Goal: Task Accomplishment & Management: Use online tool/utility

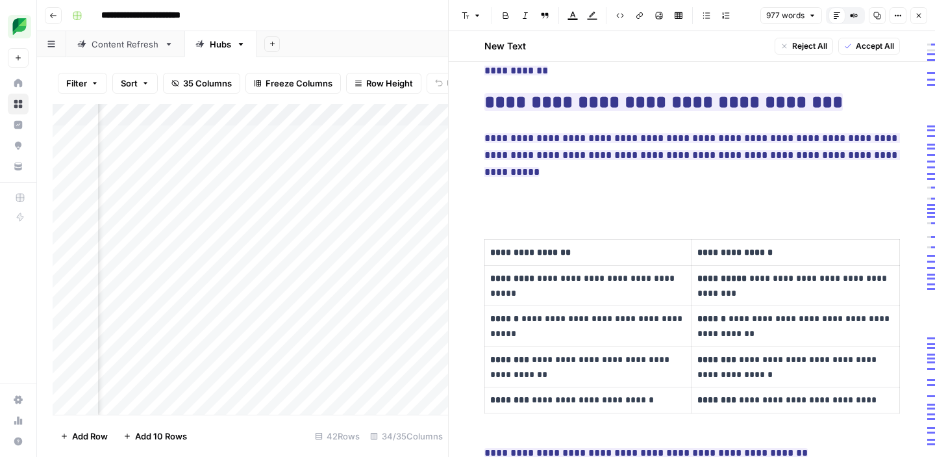
scroll to position [318, 0]
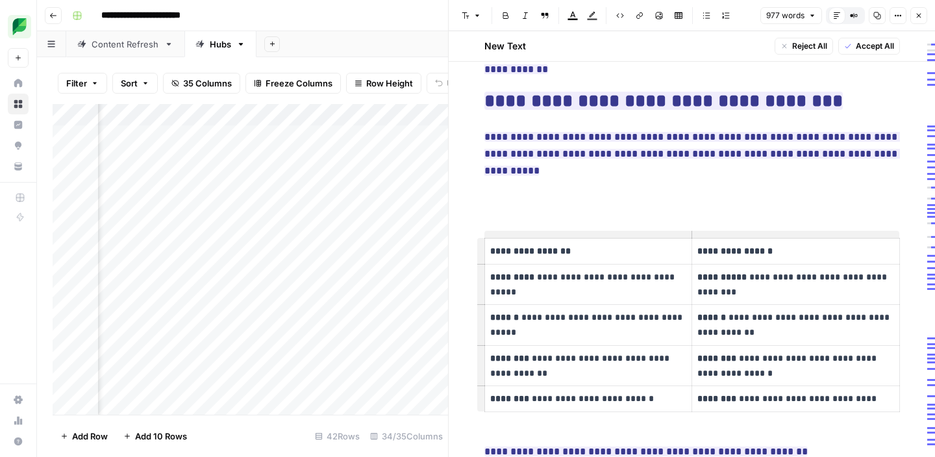
drag, startPoint x: 532, startPoint y: 170, endPoint x: 821, endPoint y: 223, distance: 293.8
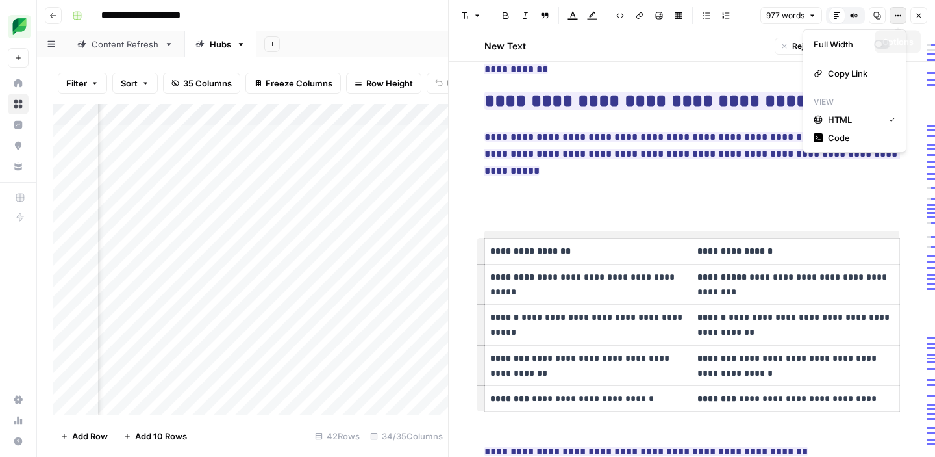
click at [896, 19] on icon "button" at bounding box center [899, 16] width 8 height 8
click at [845, 137] on span "Code" at bounding box center [859, 137] width 62 height 13
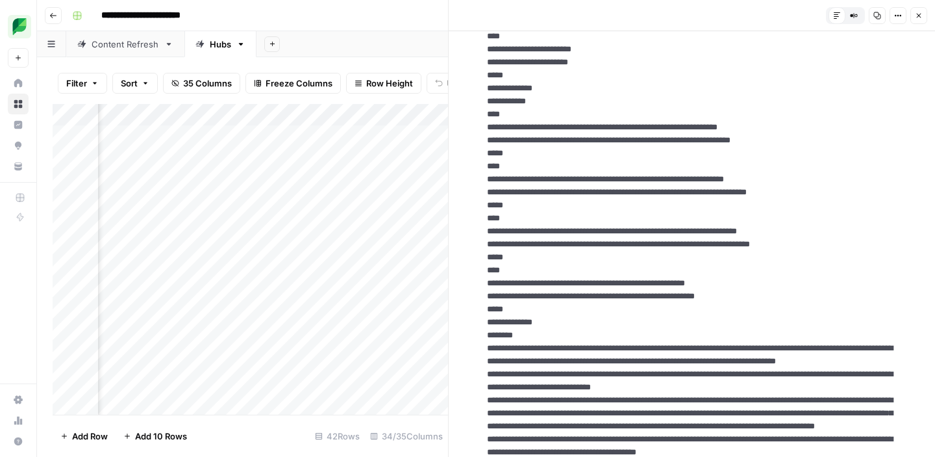
scroll to position [0, 0]
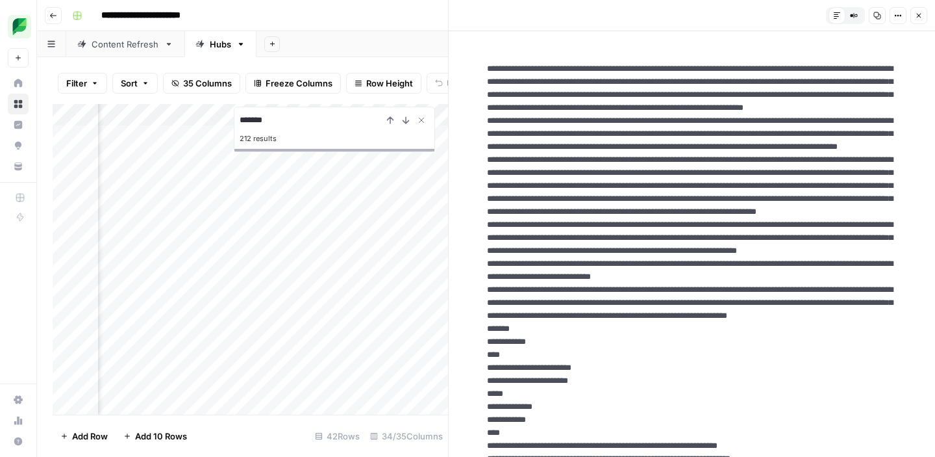
type input "******"
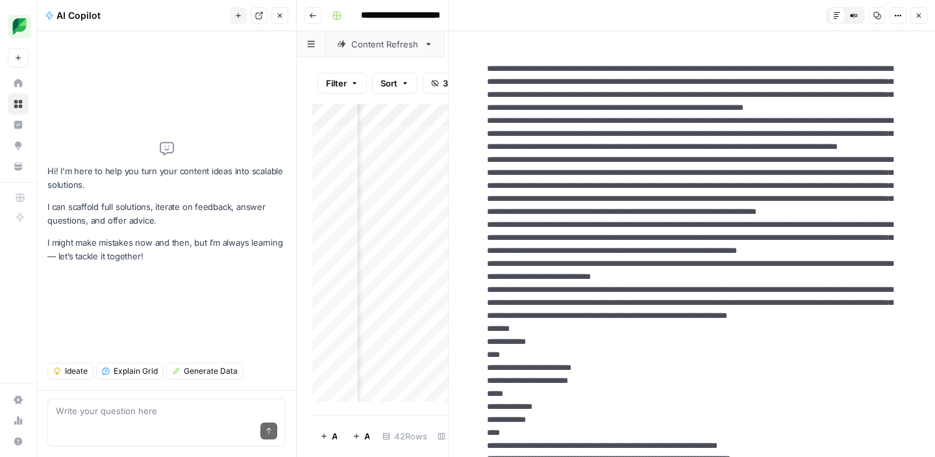
click at [278, 16] on icon "button" at bounding box center [280, 16] width 8 height 8
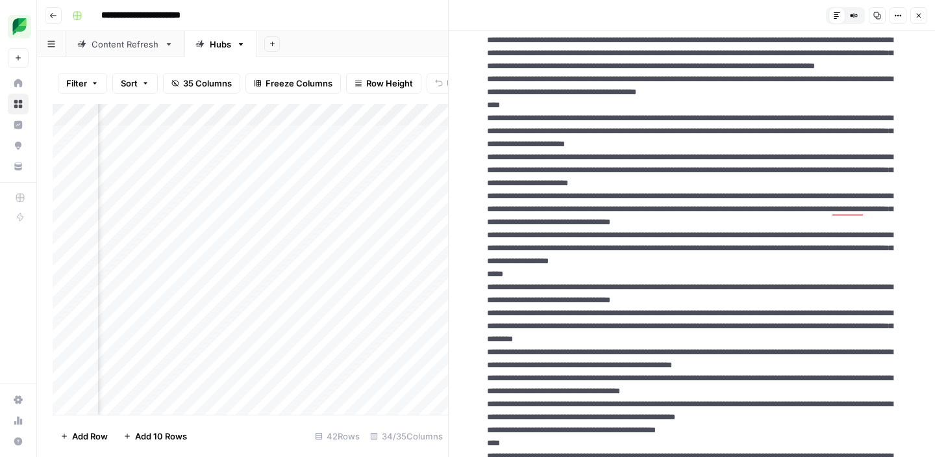
scroll to position [678, 0]
drag, startPoint x: 483, startPoint y: 131, endPoint x: 578, endPoint y: 128, distance: 95.5
click at [922, 14] on icon "button" at bounding box center [919, 16] width 8 height 8
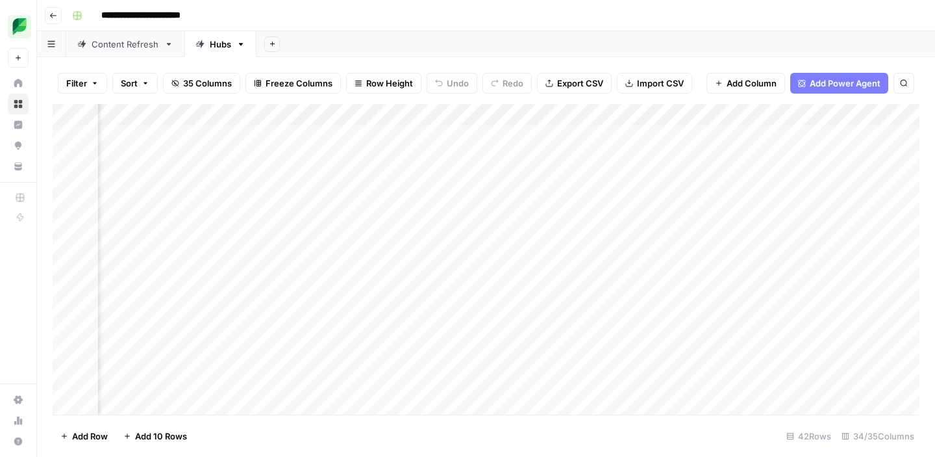
scroll to position [0, 1319]
drag, startPoint x: 559, startPoint y: 115, endPoint x: 700, endPoint y: 112, distance: 141.0
click at [700, 112] on div "Add Column" at bounding box center [486, 259] width 867 height 311
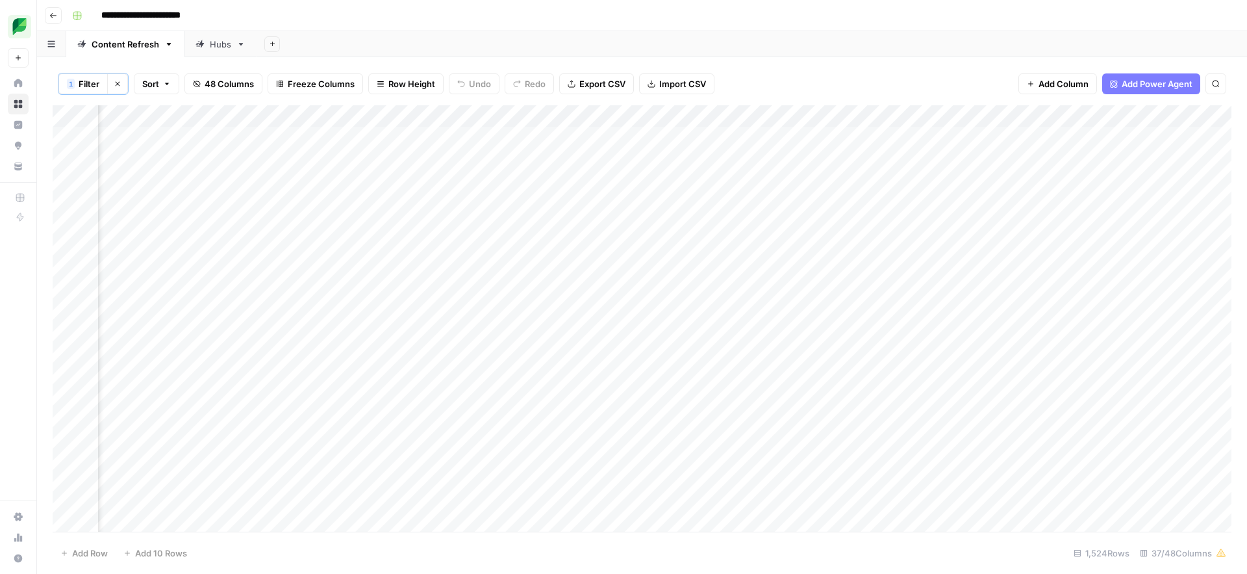
scroll to position [0, 1520]
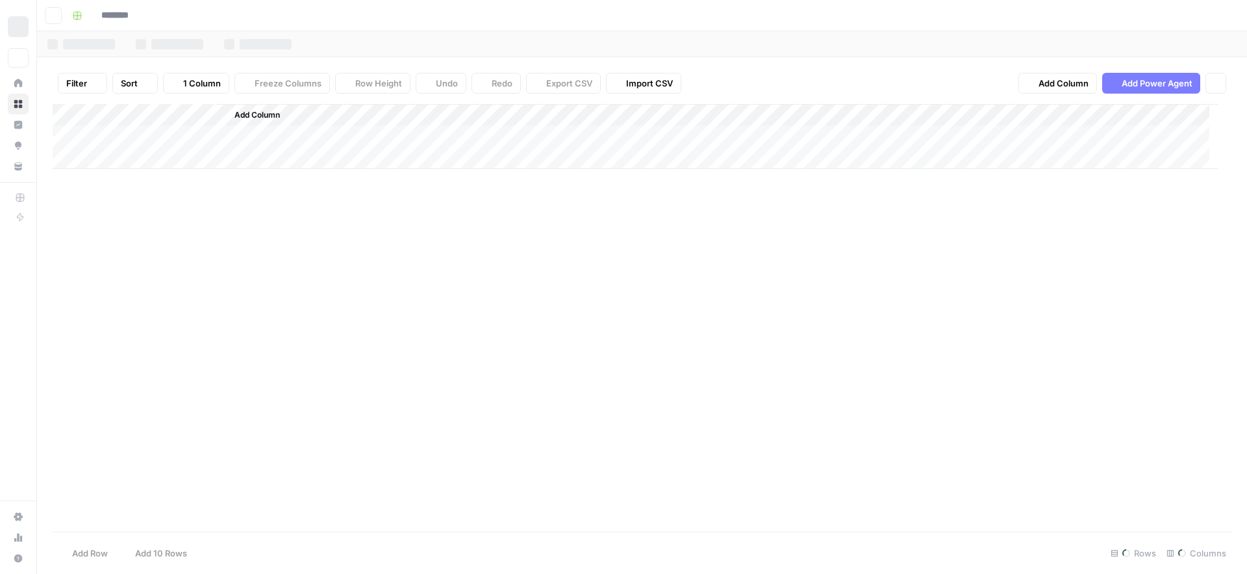
type input "**********"
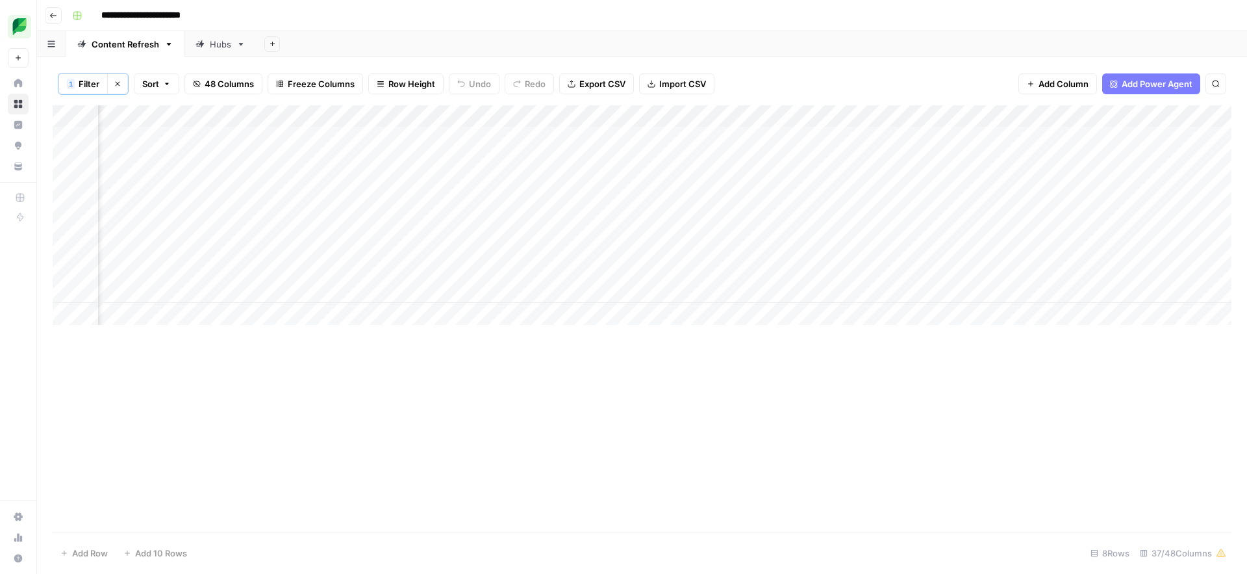
scroll to position [0, 876]
click at [217, 47] on div "Hubs" at bounding box center [220, 44] width 21 height 13
click at [143, 49] on div "Content Refresh" at bounding box center [126, 44] width 68 height 13
click at [121, 85] on icon "button" at bounding box center [118, 84] width 8 height 8
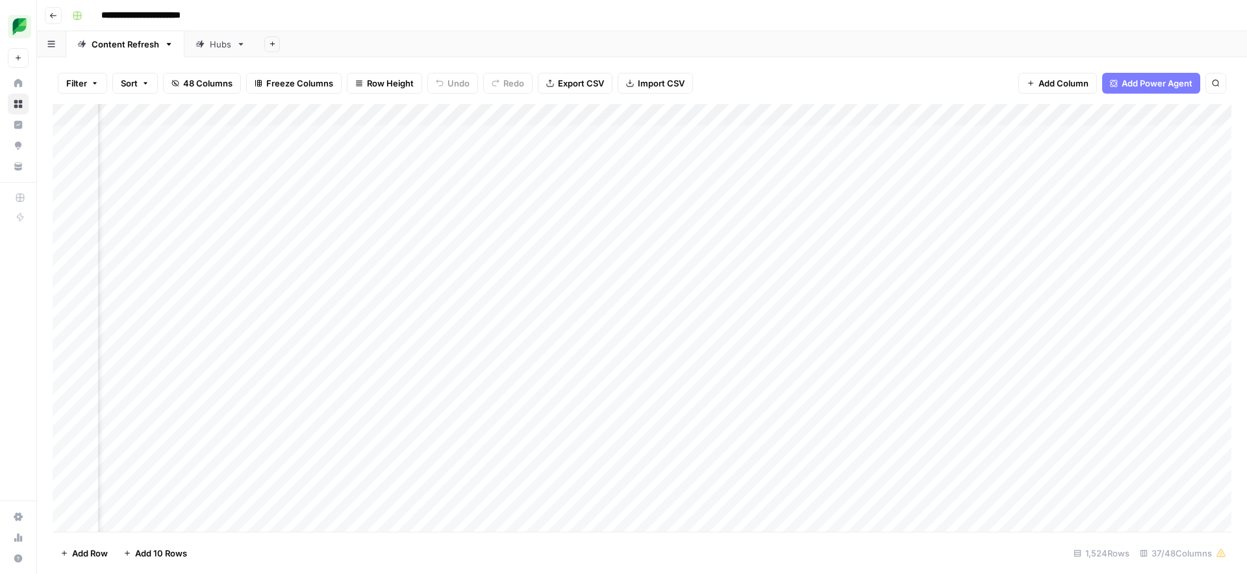
scroll to position [0, 634]
click at [607, 116] on div "Add Column" at bounding box center [642, 317] width 1179 height 427
click at [581, 204] on span "Sort Ascending" at bounding box center [583, 205] width 114 height 13
click at [547, 335] on div "Add Column" at bounding box center [642, 318] width 1179 height 426
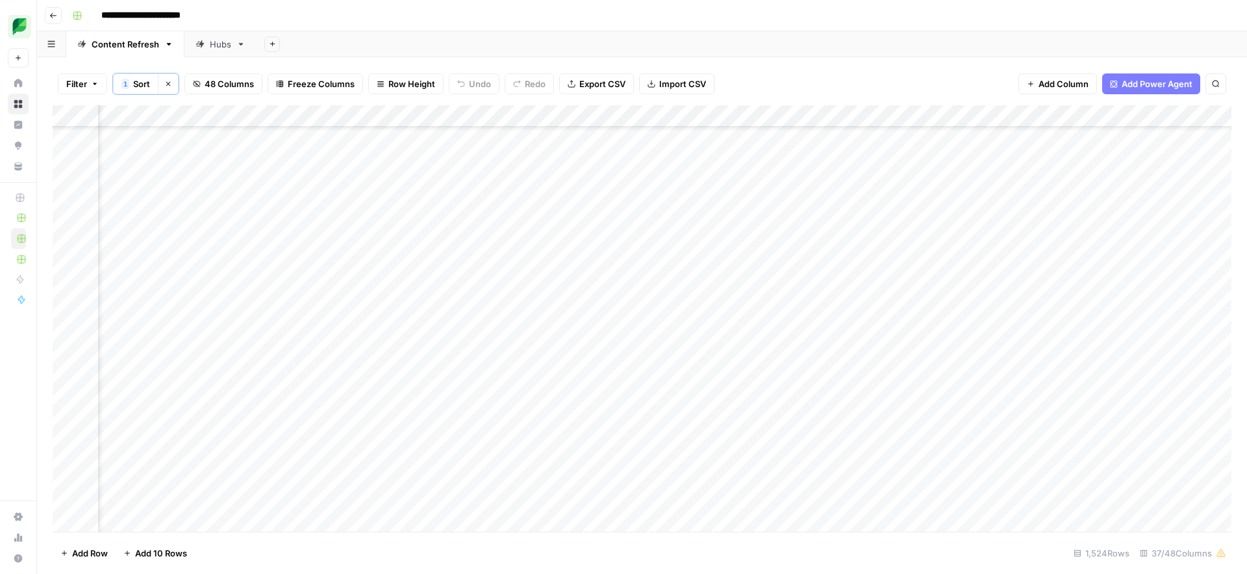
click at [607, 116] on div "Add Column" at bounding box center [642, 318] width 1179 height 426
